Goal: Task Accomplishment & Management: Manage account settings

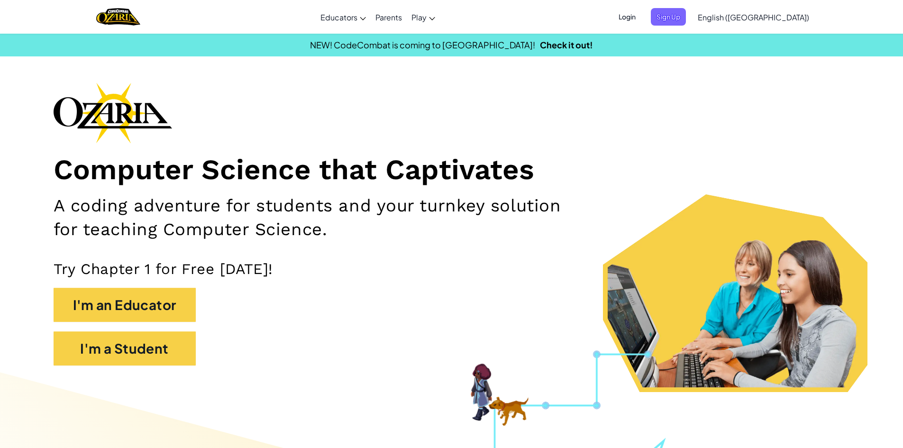
click at [641, 11] on span "Login" at bounding box center [627, 17] width 28 height 18
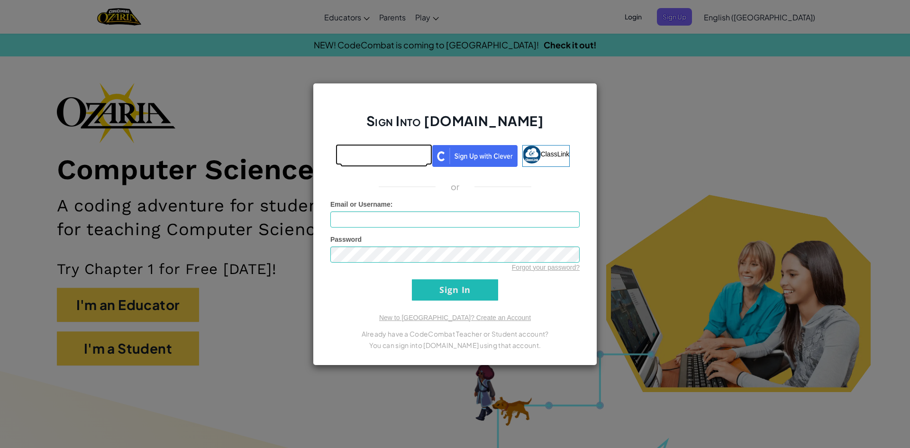
click at [373, 166] on link at bounding box center [383, 156] width 87 height 22
